Goal: Task Accomplishment & Management: Manage account settings

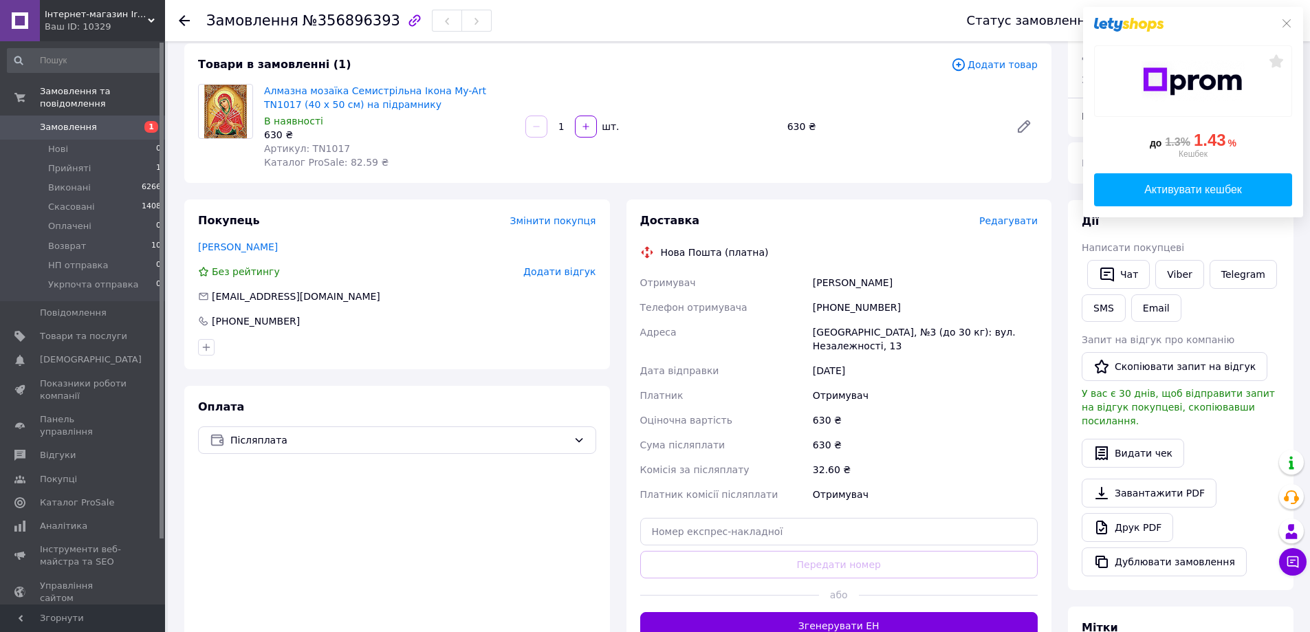
scroll to position [69, 0]
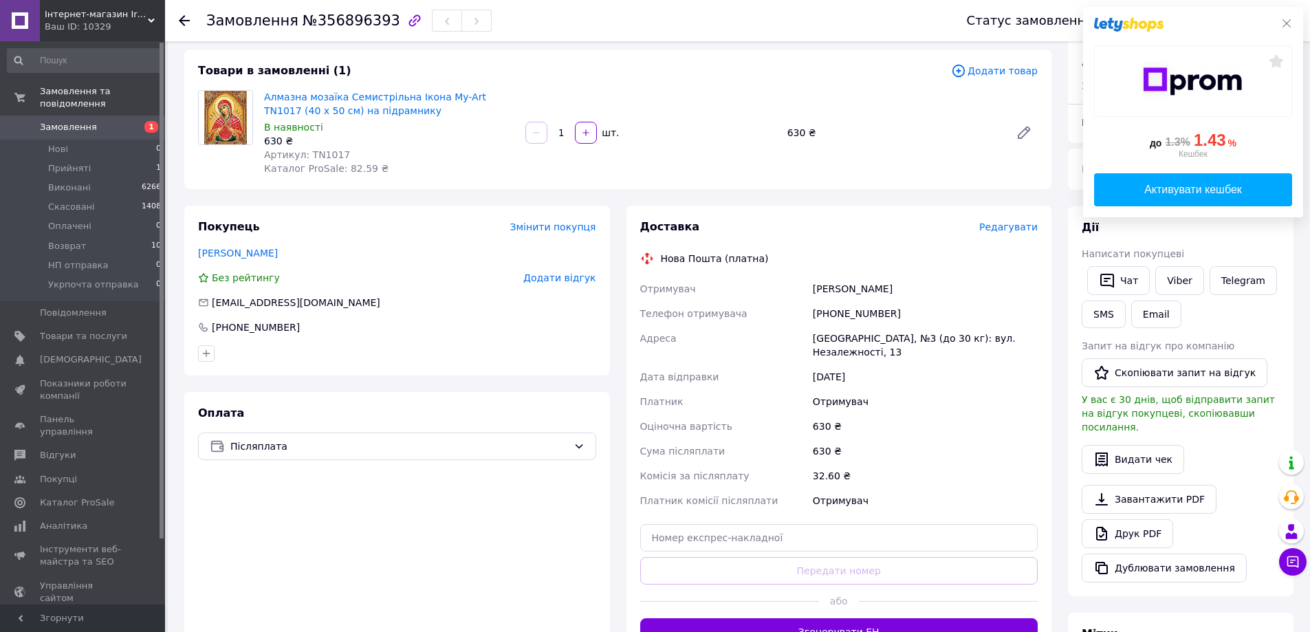
click at [1286, 23] on icon at bounding box center [1286, 23] width 11 height 11
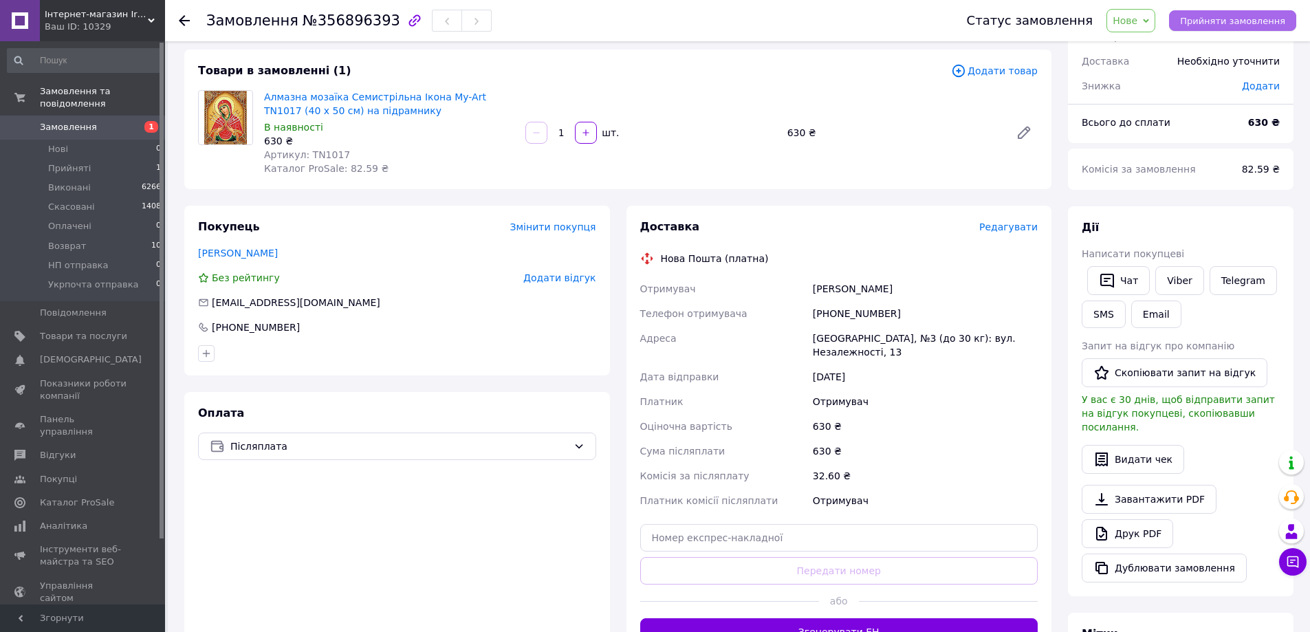
click at [1220, 25] on span "Прийняти замовлення" at bounding box center [1232, 21] width 105 height 10
drag, startPoint x: 347, startPoint y: 155, endPoint x: 307, endPoint y: 150, distance: 40.2
click at [307, 150] on div "Артикул: TN1017" at bounding box center [389, 155] width 250 height 14
copy span "TN1017"
click at [215, 250] on link "[PERSON_NAME]" at bounding box center [238, 253] width 80 height 11
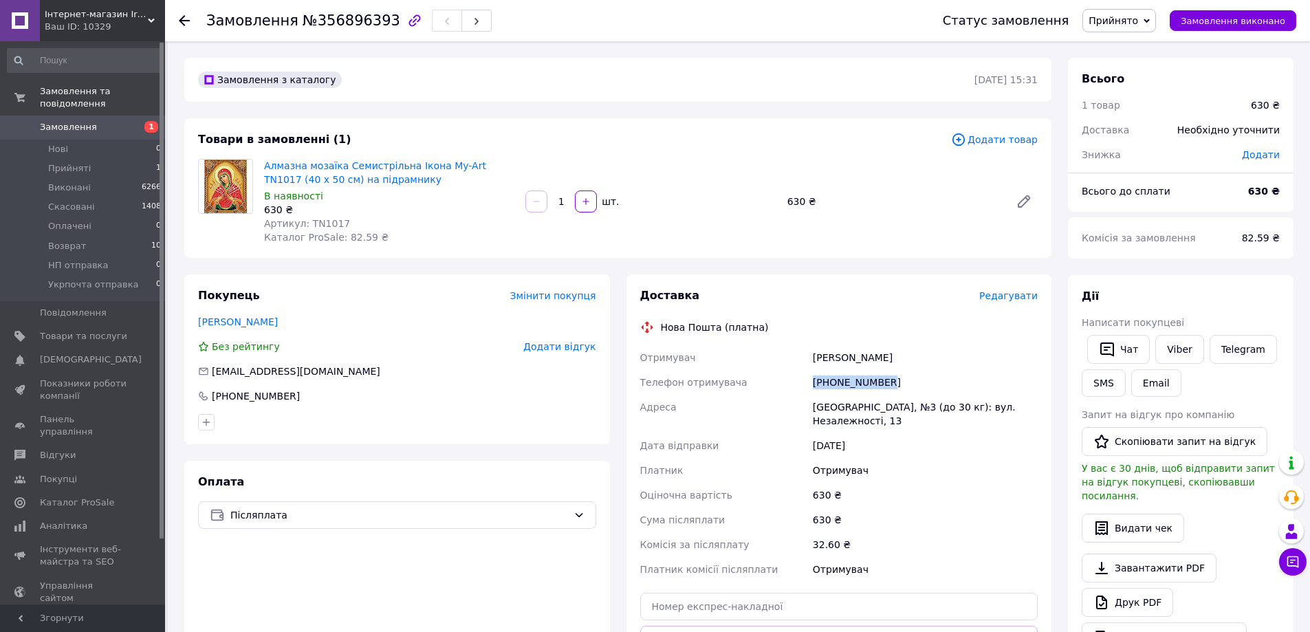
drag, startPoint x: 893, startPoint y: 386, endPoint x: 837, endPoint y: 381, distance: 55.9
click at [811, 387] on div "[PHONE_NUMBER]" at bounding box center [925, 382] width 230 height 25
copy div "[PHONE_NUMBER]"
drag, startPoint x: 874, startPoint y: 356, endPoint x: 812, endPoint y: 359, distance: 62.0
click at [812, 359] on div "[PERSON_NAME]" at bounding box center [925, 357] width 230 height 25
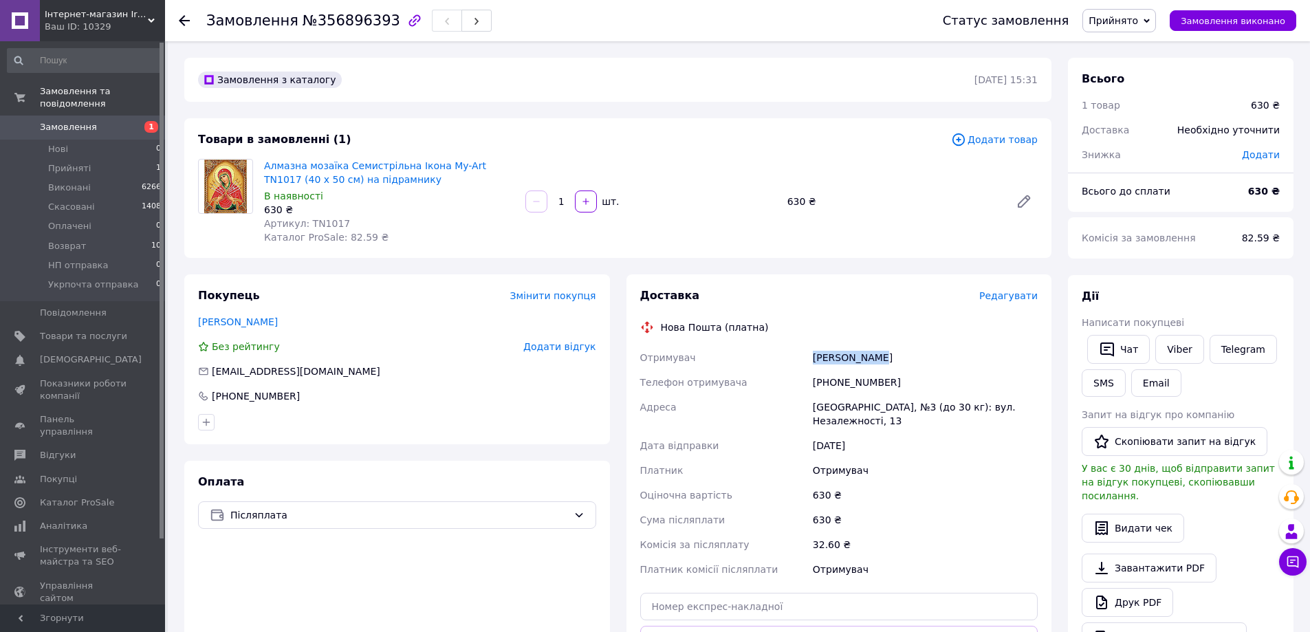
copy div "[PERSON_NAME]"
drag, startPoint x: 1032, startPoint y: 406, endPoint x: 814, endPoint y: 409, distance: 218.0
click at [814, 409] on div "[GEOGRAPHIC_DATA], №3 (до 30 кг): вул. Незалежності, 13" at bounding box center [925, 414] width 230 height 39
copy div "[GEOGRAPHIC_DATA], №3 (до 30 кг): вул. Незалежності, 13"
